Goal: Register for event/course

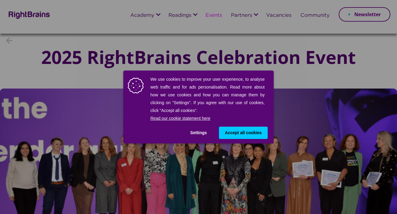
click at [199, 134] on button "Settings" at bounding box center [198, 133] width 29 height 12
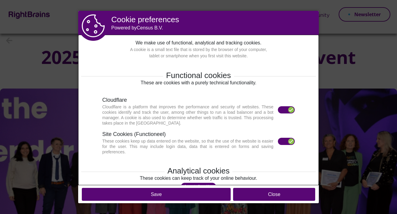
scroll to position [1, 0]
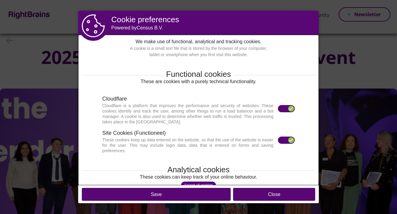
click at [281, 141] on label at bounding box center [286, 140] width 17 height 7
click at [288, 110] on div at bounding box center [291, 109] width 6 height 6
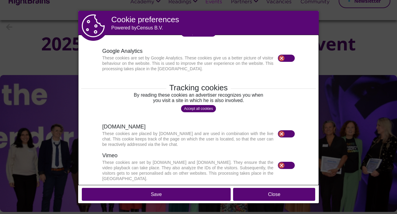
scroll to position [154, 0]
click at [211, 186] on footer "Save Close" at bounding box center [198, 195] width 241 height 18
click at [199, 194] on button "Save" at bounding box center [156, 194] width 149 height 13
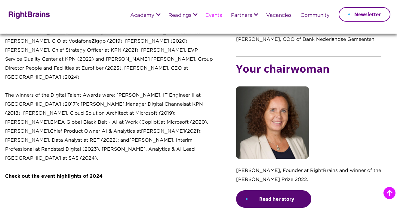
scroll to position [0, 0]
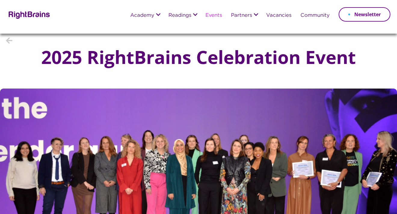
click at [50, 17] on img at bounding box center [29, 14] width 44 height 9
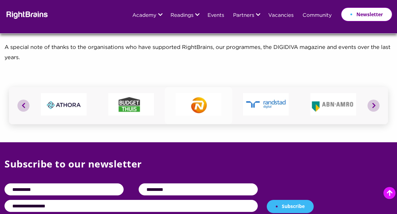
scroll to position [2421, 0]
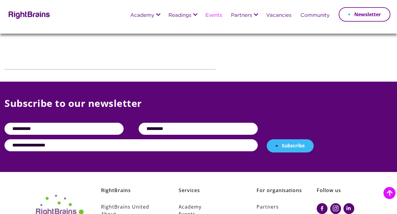
scroll to position [924, 0]
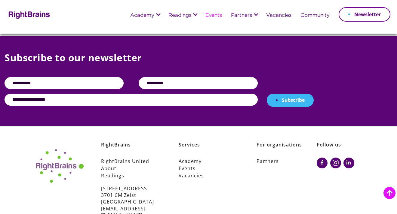
click at [198, 159] on div "Services Academy Events Vacancies [STREET_ADDRESS] [EMAIL_ADDRESS][DOMAIN_NAME]" at bounding box center [200, 181] width 78 height 78
